Goal: Check status: Check status

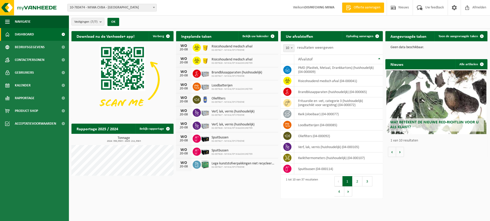
click at [405, 37] on h2 "Aangevraagde taken" at bounding box center [409, 36] width 46 height 10
click at [402, 47] on p "Geen data beschikbaar." at bounding box center [437, 48] width 92 height 4
click at [447, 34] on link "Toon de aangevraagde taken" at bounding box center [461, 36] width 53 height 10
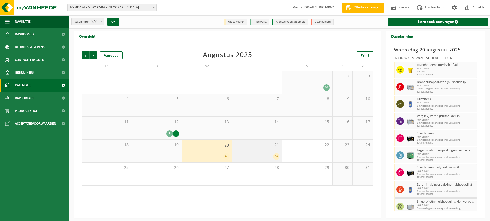
click at [276, 157] on div "46" at bounding box center [276, 156] width 6 height 7
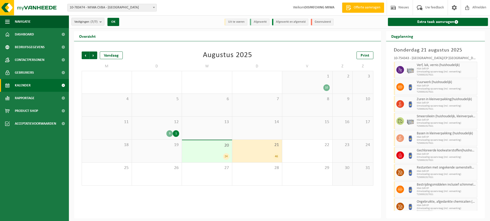
click at [226, 156] on div "24" at bounding box center [226, 156] width 6 height 7
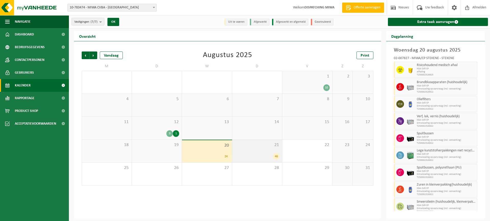
click at [276, 156] on div "46" at bounding box center [276, 156] width 6 height 7
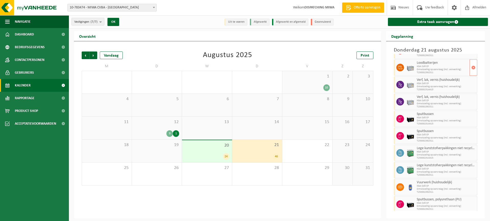
scroll to position [447, 0]
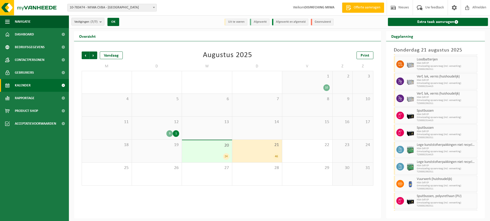
click at [226, 158] on div "24" at bounding box center [226, 156] width 6 height 7
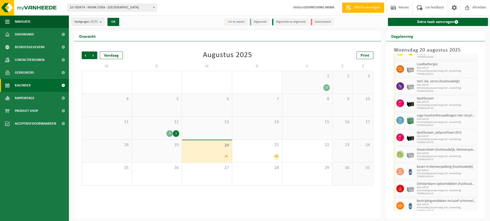
scroll to position [268, 0]
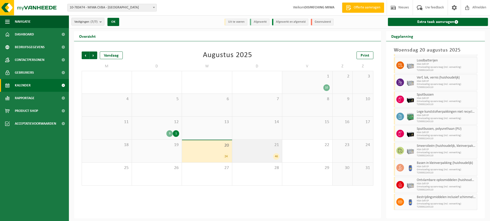
click at [277, 156] on div "46" at bounding box center [276, 156] width 6 height 7
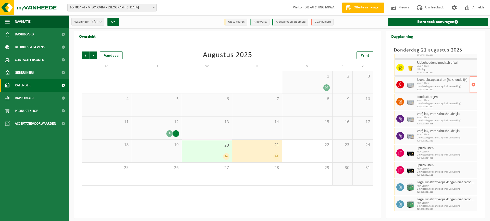
scroll to position [422, 0]
